Goal: Transaction & Acquisition: Download file/media

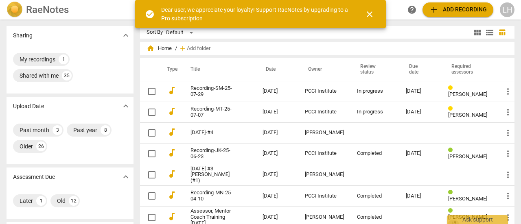
click at [379, 109] on div "In progress" at bounding box center [375, 112] width 36 height 6
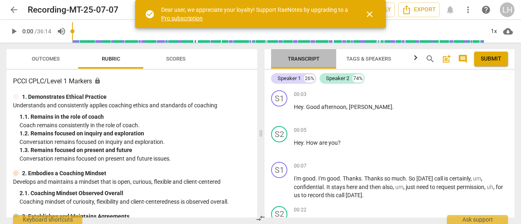
click at [302, 58] on span "Transcript" at bounding box center [304, 59] width 32 height 6
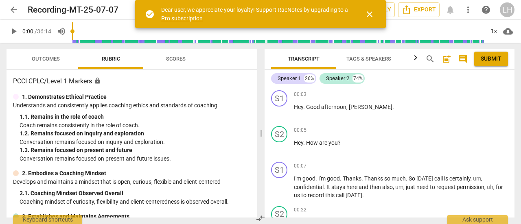
click at [263, 59] on span at bounding box center [261, 134] width 5 height 182
click at [372, 13] on span "close" at bounding box center [370, 14] width 10 height 10
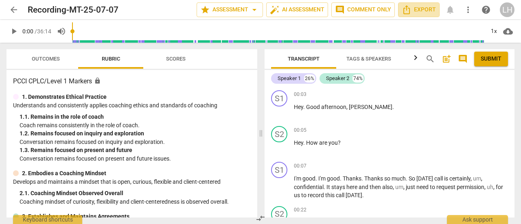
click at [428, 12] on span "Export" at bounding box center [419, 10] width 34 height 10
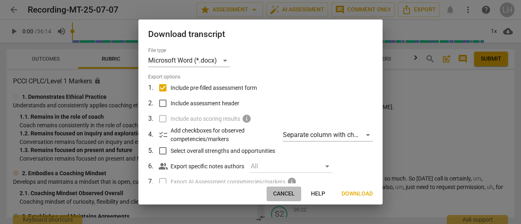
click at [286, 194] on span "Cancel" at bounding box center [284, 194] width 22 height 8
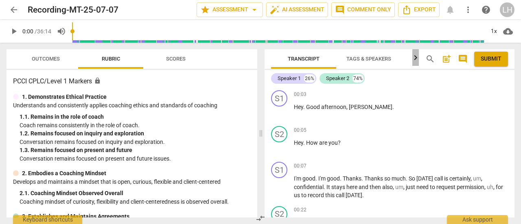
click at [416, 57] on icon "button" at bounding box center [416, 58] width 10 height 10
click at [270, 60] on icon "button" at bounding box center [268, 58] width 10 height 10
click at [270, 60] on div at bounding box center [268, 57] width 7 height 17
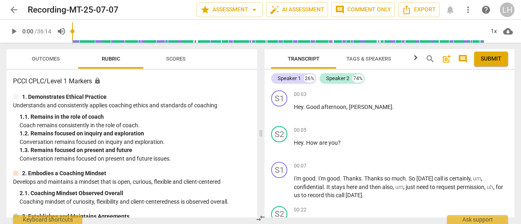
click at [468, 8] on span "more_vert" at bounding box center [468, 10] width 10 height 10
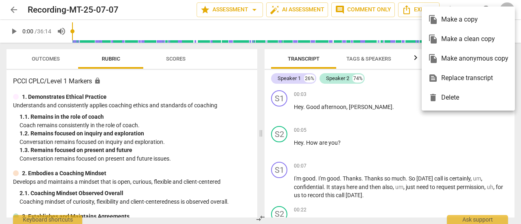
click at [411, 116] on div at bounding box center [260, 112] width 521 height 224
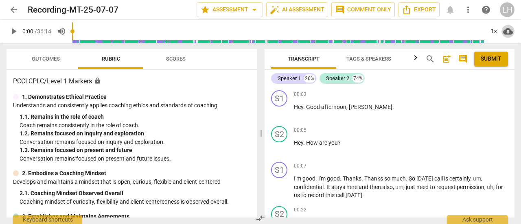
click at [510, 30] on span "cloud_download" at bounding box center [508, 31] width 10 height 10
click at [457, 88] on div at bounding box center [260, 112] width 521 height 224
click at [444, 61] on span "post_add" at bounding box center [447, 59] width 10 height 10
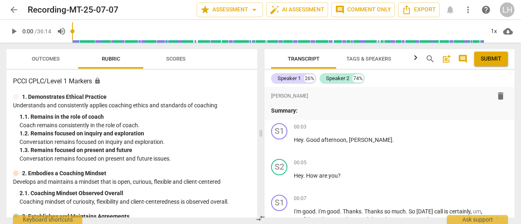
click at [0, 0] on span "format_list_bulleted" at bounding box center [0, 0] width 0 height 0
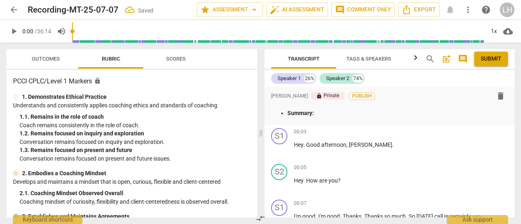
click at [0, 0] on span "format_bold" at bounding box center [0, 0] width 0 height 0
click at [459, 100] on div "format_bold format_list_bulleted [PERSON_NAME] lock Private Publish delete" at bounding box center [389, 96] width 237 height 15
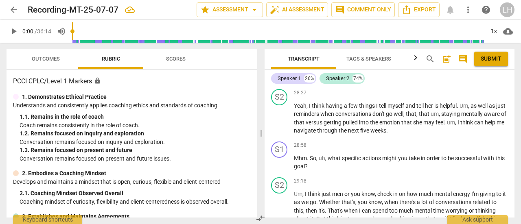
scroll to position [4658, 0]
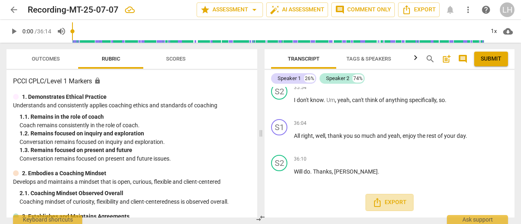
click at [392, 200] on span "Export" at bounding box center [390, 203] width 34 height 10
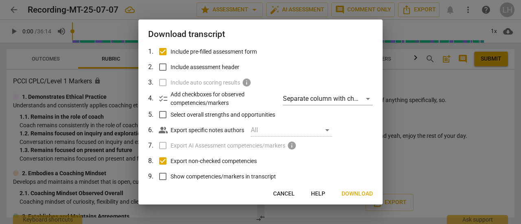
scroll to position [0, 0]
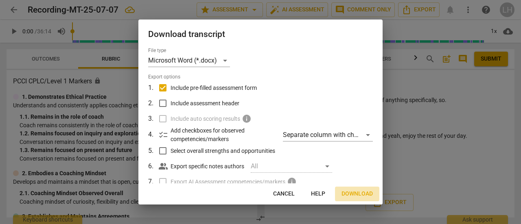
click at [353, 193] on span "Download" at bounding box center [357, 194] width 31 height 8
